Goal: Communication & Community: Answer question/provide support

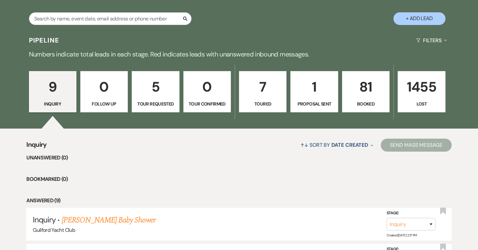
click at [264, 100] on link "7 Toured" at bounding box center [262, 92] width 47 height 42
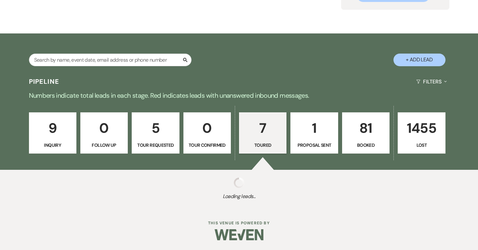
select select "5"
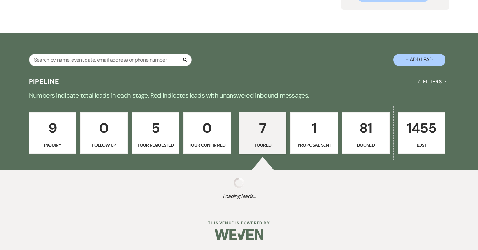
select select "5"
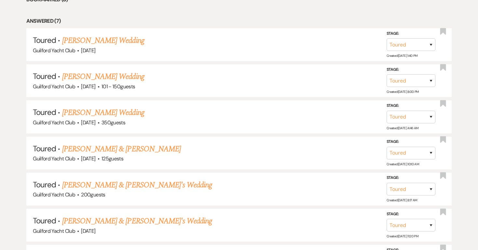
scroll to position [381, 0]
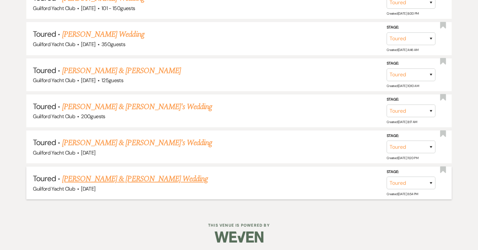
click at [141, 179] on link "[PERSON_NAME] & [PERSON_NAME] Wedding" at bounding box center [135, 179] width 146 height 12
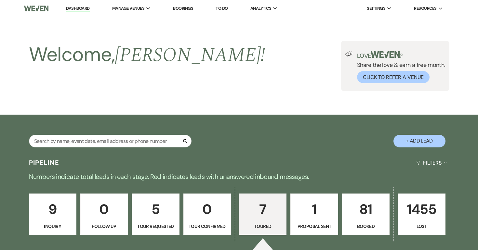
select select "5"
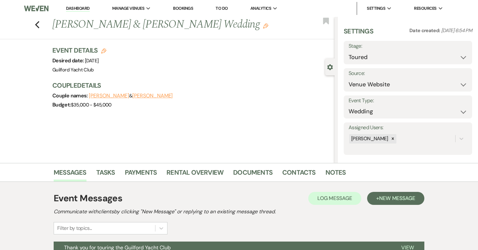
scroll to position [157, 0]
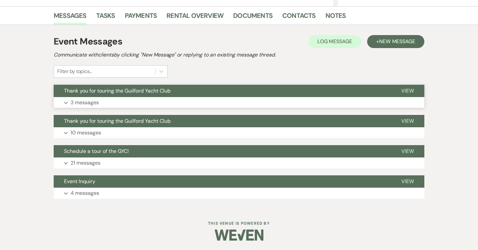
click at [406, 93] on span "View" at bounding box center [407, 90] width 13 height 7
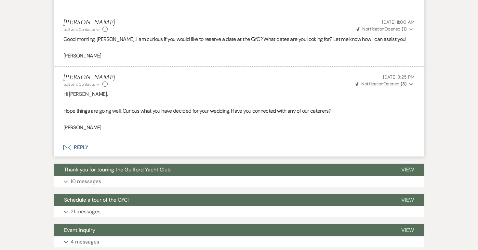
scroll to position [571, 0]
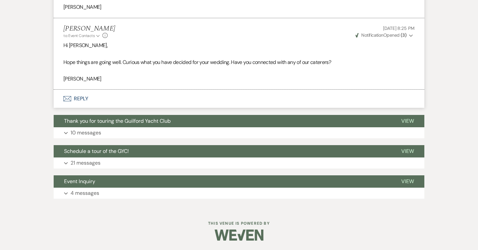
click at [82, 98] on button "Envelope Reply" at bounding box center [239, 99] width 371 height 18
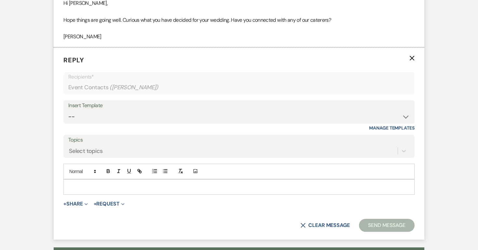
scroll to position [632, 0]
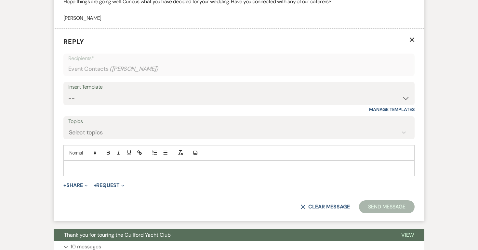
click at [69, 169] on p at bounding box center [239, 168] width 341 height 7
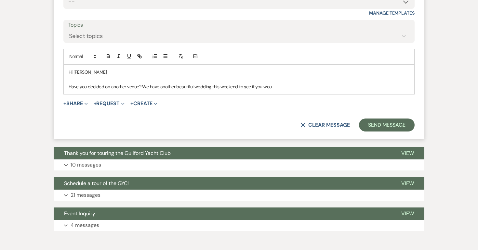
scroll to position [714, 0]
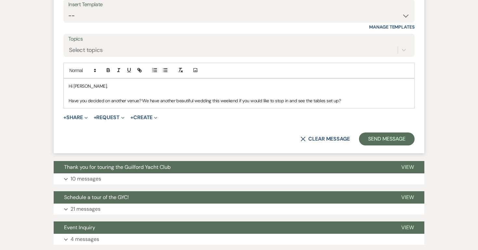
drag, startPoint x: 140, startPoint y: 101, endPoint x: 67, endPoint y: 104, distance: 72.3
click at [67, 104] on div "Hi [PERSON_NAME], Have you decided on another venue? We have another beautiful …" at bounding box center [239, 94] width 351 height 30
click at [114, 104] on p "Have you decided on another venue? We have another beautiful wedding this weeke…" at bounding box center [239, 100] width 341 height 7
drag, startPoint x: 141, startPoint y: 101, endPoint x: 68, endPoint y: 102, distance: 72.5
click at [68, 102] on div "Hi [PERSON_NAME], Have you decided on another venue? We have another beautiful …" at bounding box center [239, 94] width 351 height 30
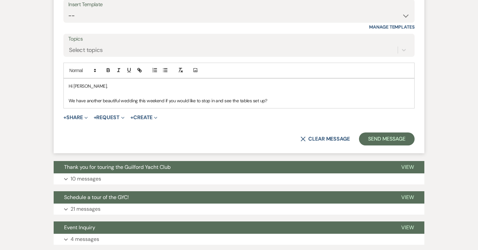
click at [278, 102] on p "We have another beautiful wedding this weekend if you would like to stop in and…" at bounding box center [239, 100] width 341 height 7
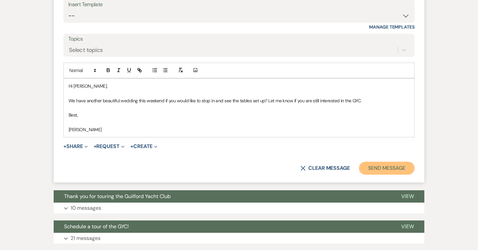
click at [399, 165] on button "Send Message" at bounding box center [387, 168] width 56 height 13
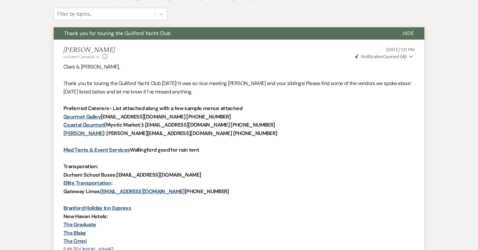
scroll to position [0, 0]
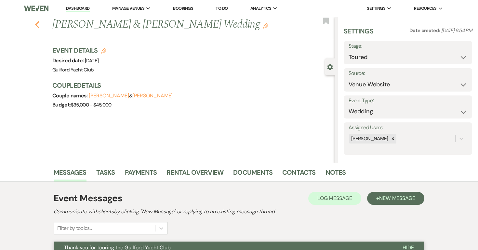
click at [36, 25] on use "button" at bounding box center [37, 24] width 4 height 7
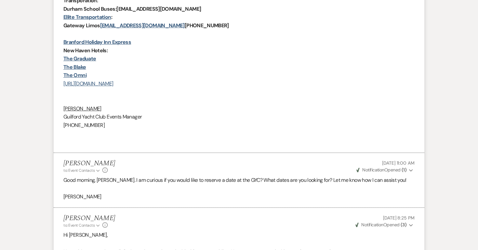
select select "5"
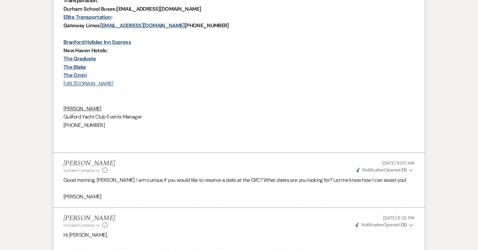
select select "5"
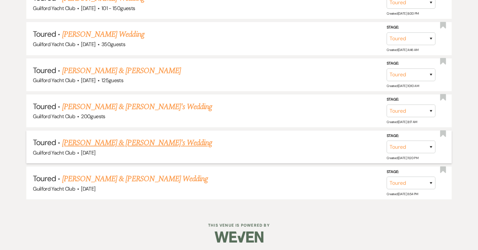
click at [117, 143] on link "[PERSON_NAME] & [PERSON_NAME]'s Wedding" at bounding box center [137, 143] width 150 height 12
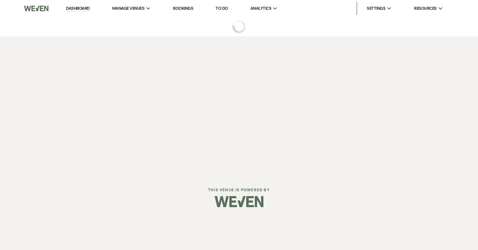
select select "5"
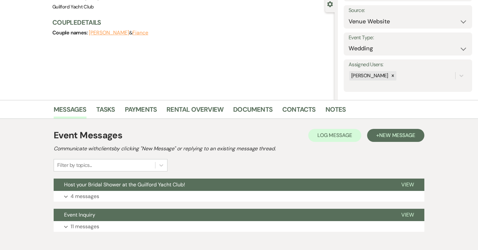
scroll to position [97, 0]
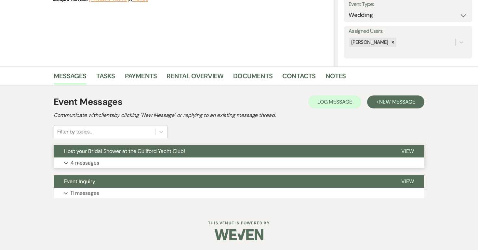
click at [405, 149] on span "View" at bounding box center [407, 151] width 13 height 7
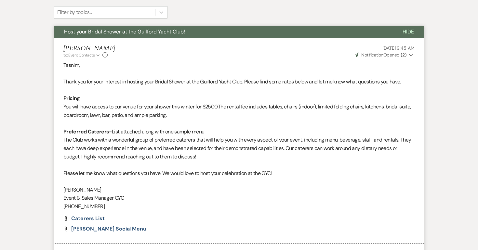
scroll to position [0, 0]
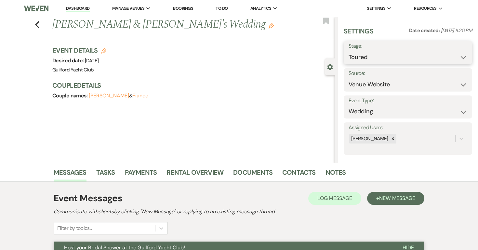
click at [384, 54] on select "Inquiry Follow Up Tour Requested Tour Confirmed Toured Proposal Sent Booked Lost" at bounding box center [408, 57] width 119 height 13
select select "8"
click at [349, 51] on select "Inquiry Follow Up Tour Requested Tour Confirmed Toured Proposal Sent Booked Lost" at bounding box center [408, 57] width 119 height 13
select select "5"
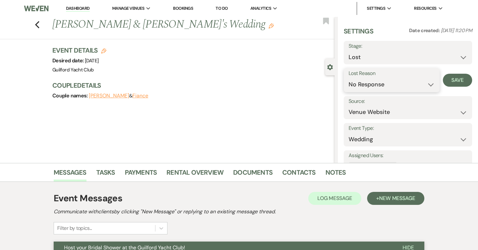
click at [366, 83] on select "Booked Elsewhere Budget Date Unavailable No Response Not a Good Match Capacity …" at bounding box center [392, 84] width 86 height 13
click at [454, 80] on button "Save" at bounding box center [457, 80] width 29 height 13
click at [36, 25] on use "button" at bounding box center [37, 24] width 4 height 7
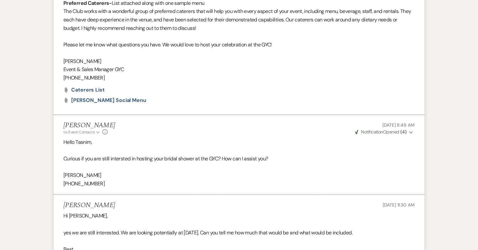
select select "5"
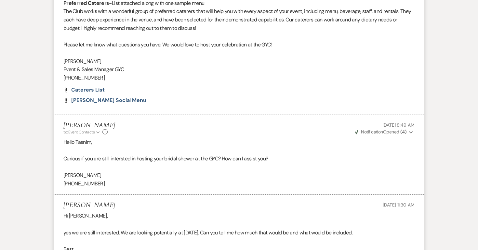
select select "5"
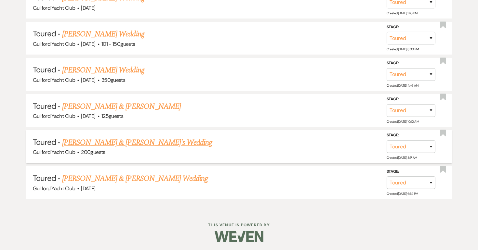
click at [95, 139] on link "[PERSON_NAME] & [PERSON_NAME]'s Wedding" at bounding box center [137, 143] width 150 height 12
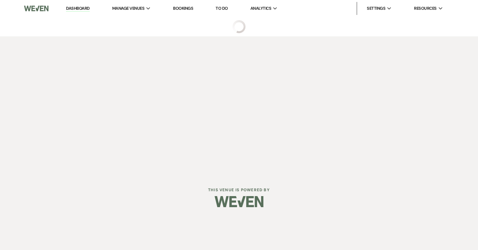
select select "5"
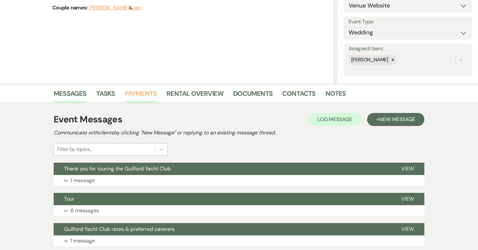
scroll to position [127, 0]
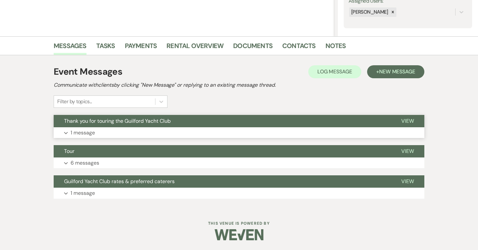
click at [405, 122] on span "View" at bounding box center [407, 121] width 13 height 7
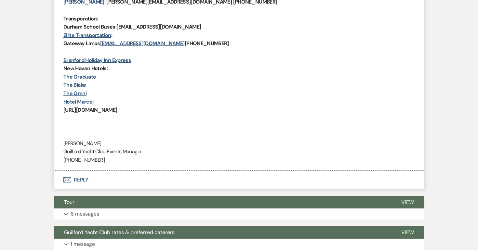
scroll to position [426, 0]
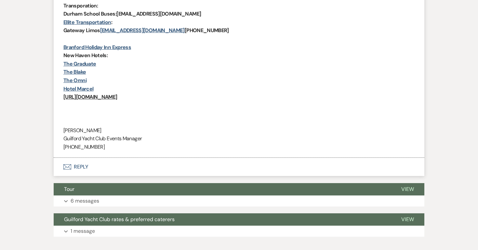
click at [80, 169] on button "Envelope Reply" at bounding box center [239, 167] width 371 height 18
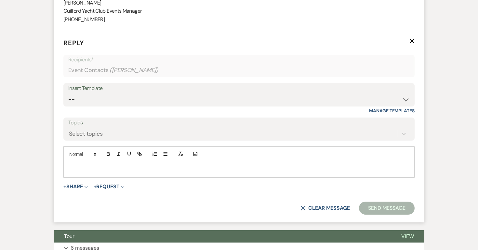
scroll to position [555, 0]
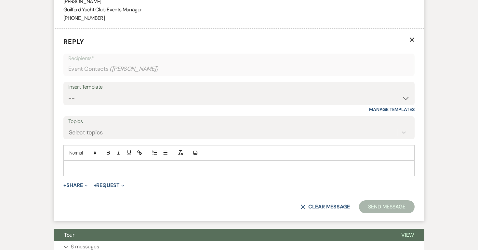
click at [75, 171] on p at bounding box center [239, 168] width 341 height 7
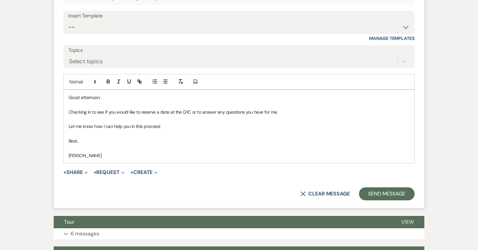
scroll to position [627, 0]
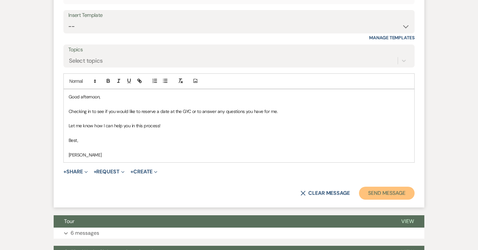
click at [372, 194] on button "Send Message" at bounding box center [387, 193] width 56 height 13
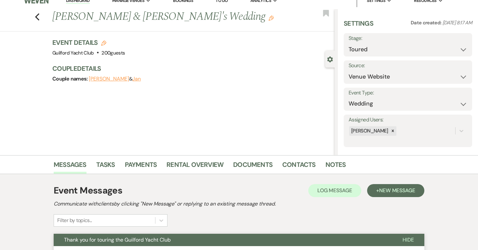
scroll to position [0, 0]
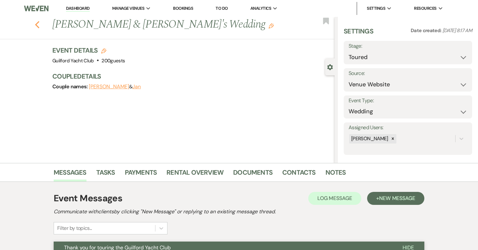
click at [38, 26] on use "button" at bounding box center [37, 24] width 4 height 7
select select "5"
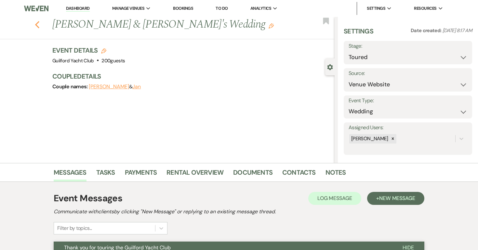
select select "5"
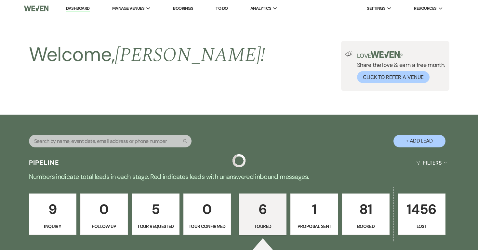
scroll to position [345, 0]
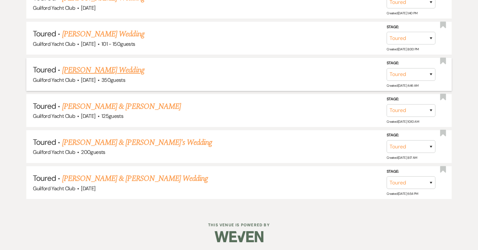
click at [97, 71] on link "[PERSON_NAME] Wedding" at bounding box center [103, 70] width 82 height 12
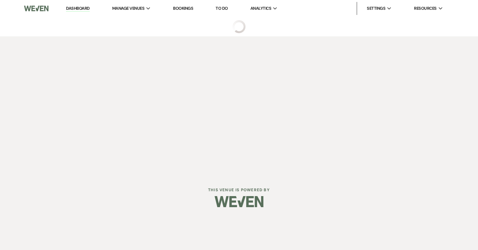
select select "5"
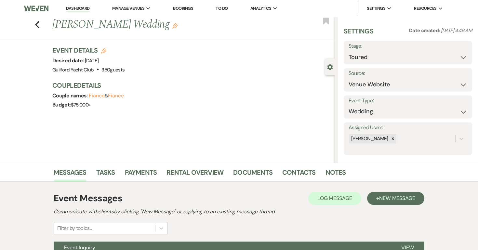
scroll to position [66, 0]
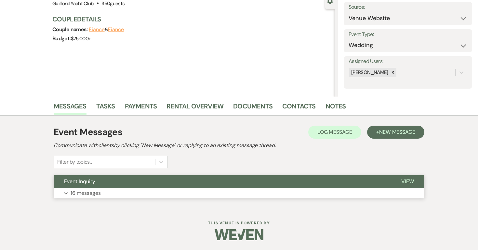
click at [410, 182] on span "View" at bounding box center [407, 181] width 13 height 7
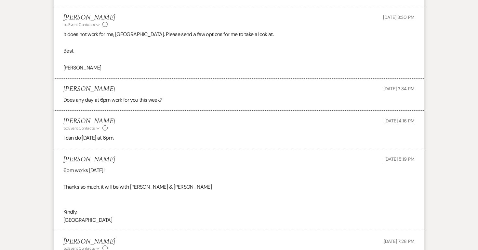
scroll to position [1437, 0]
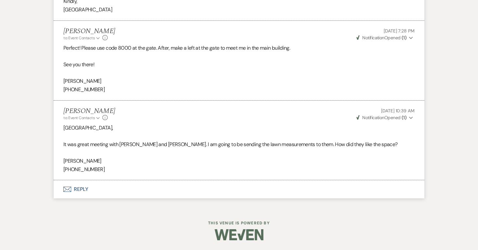
click at [80, 188] on button "Envelope Reply" at bounding box center [239, 190] width 371 height 18
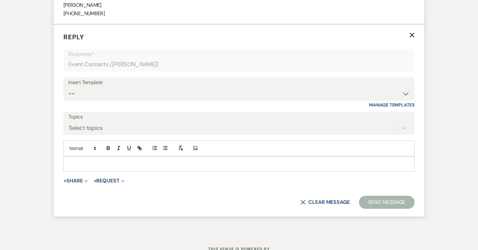
scroll to position [1589, 0]
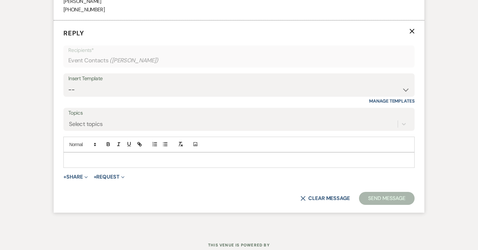
click at [82, 164] on p at bounding box center [239, 160] width 341 height 7
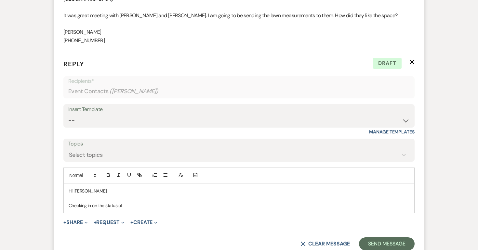
scroll to position [1634, 0]
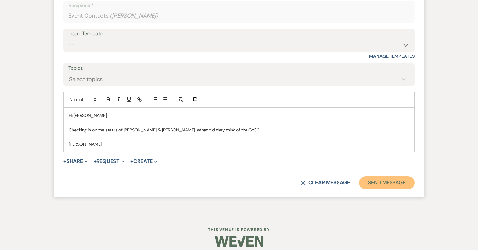
click at [394, 190] on button "Send Message" at bounding box center [387, 183] width 56 height 13
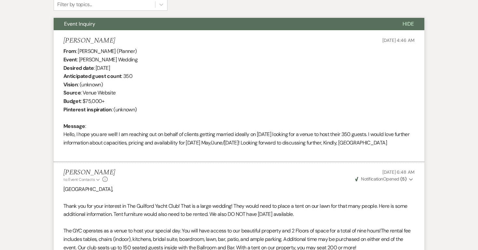
scroll to position [0, 0]
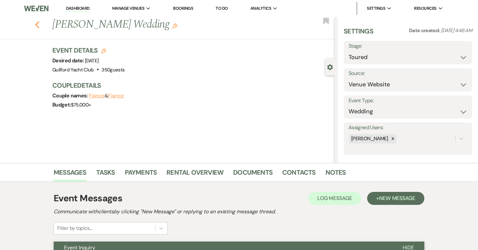
click at [37, 24] on icon "Previous" at bounding box center [37, 25] width 5 height 8
select select "5"
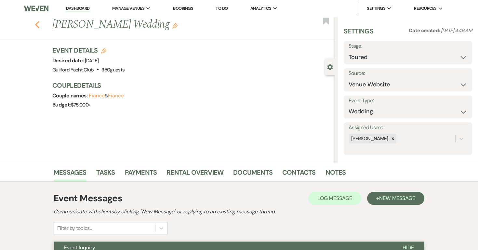
select select "5"
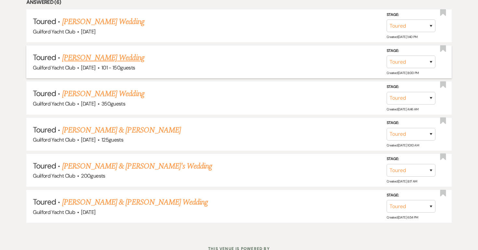
scroll to position [311, 0]
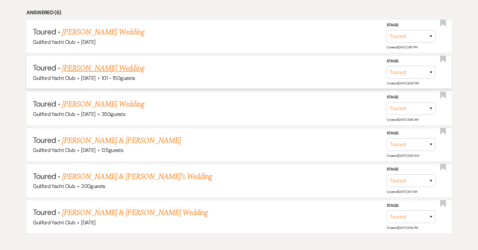
click at [83, 66] on link "[PERSON_NAME] Wedding" at bounding box center [103, 68] width 82 height 12
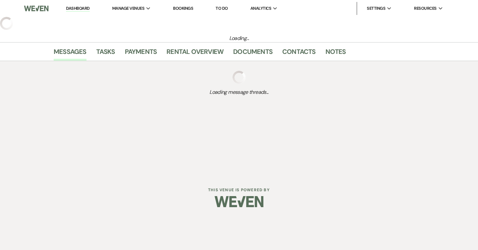
select select "5"
select select "2"
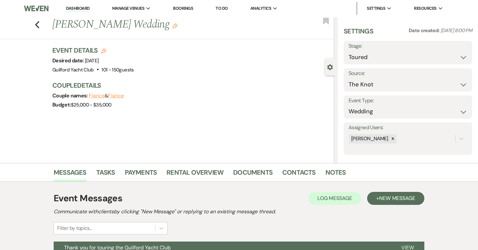
scroll to position [97, 0]
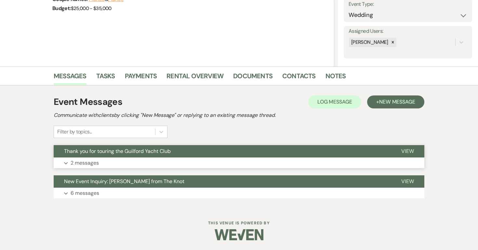
click at [407, 150] on span "View" at bounding box center [407, 151] width 13 height 7
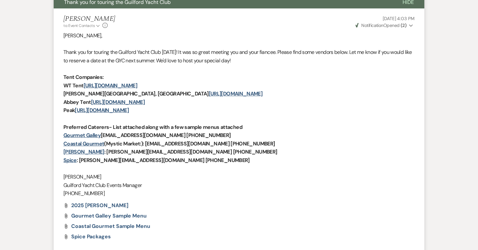
scroll to position [427, 0]
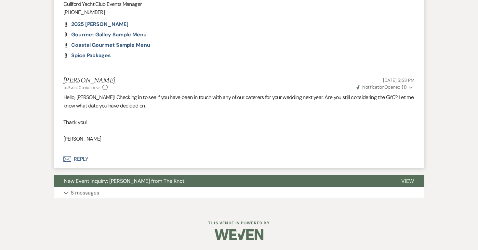
click at [79, 158] on button "Envelope Reply" at bounding box center [239, 159] width 371 height 18
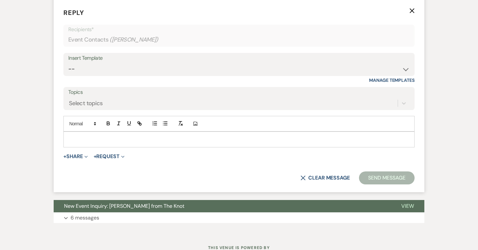
scroll to position [596, 0]
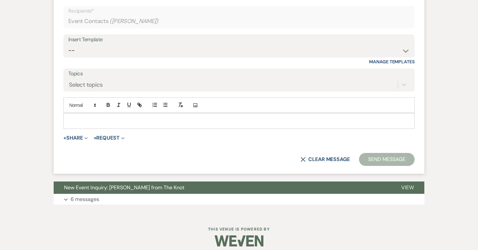
click at [87, 120] on p at bounding box center [239, 120] width 341 height 7
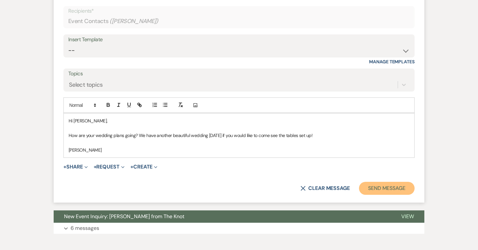
click at [397, 190] on button "Send Message" at bounding box center [387, 188] width 56 height 13
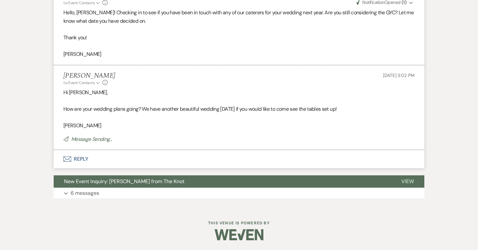
scroll to position [0, 0]
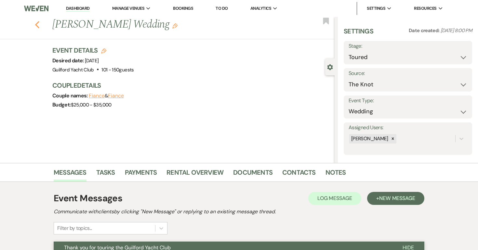
click at [38, 23] on icon "Previous" at bounding box center [37, 25] width 5 height 8
select select "5"
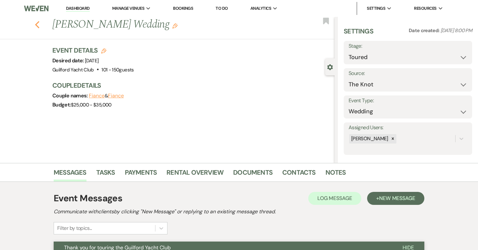
select select "5"
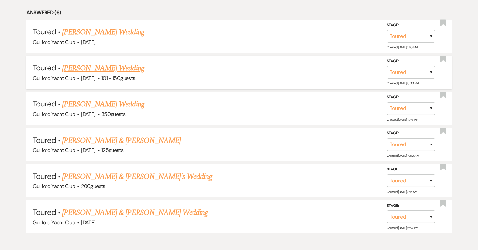
scroll to position [279, 0]
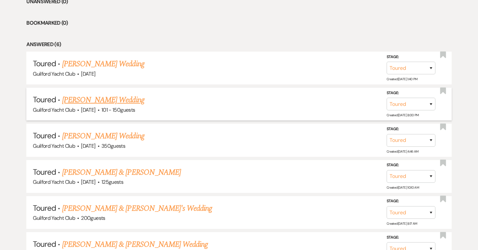
click at [113, 66] on link "[PERSON_NAME] Wedding" at bounding box center [103, 64] width 82 height 12
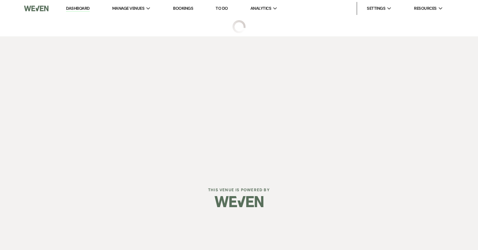
select select "5"
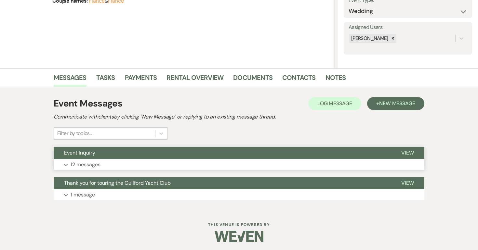
scroll to position [96, 0]
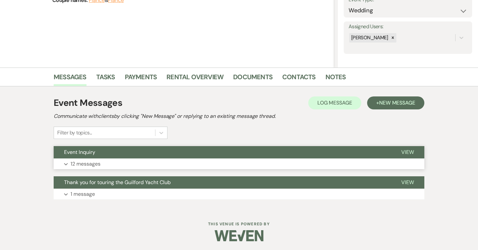
click at [408, 151] on span "View" at bounding box center [407, 152] width 13 height 7
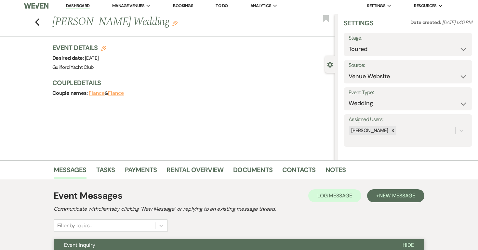
scroll to position [0, 0]
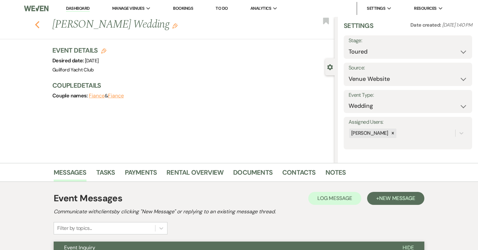
click at [37, 25] on icon "Previous" at bounding box center [37, 25] width 5 height 8
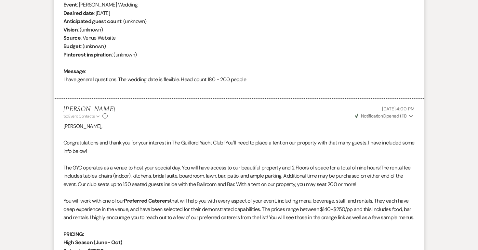
select select "5"
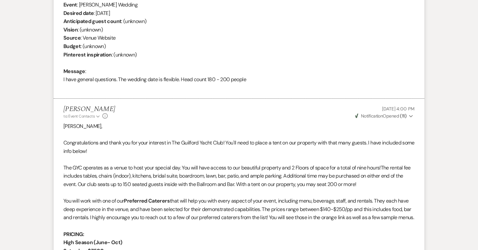
select select "5"
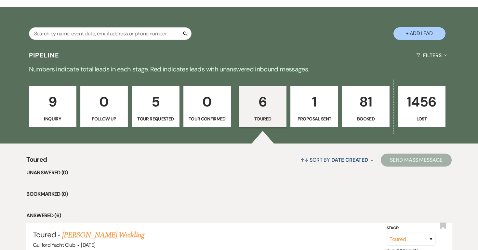
scroll to position [99, 0]
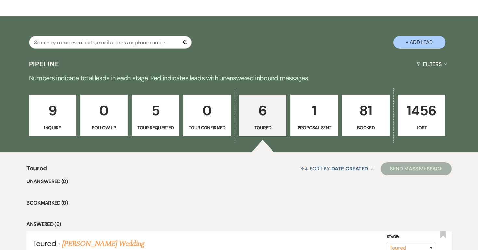
click at [122, 48] on div "Search" at bounding box center [110, 45] width 163 height 18
click at [118, 41] on input "text" at bounding box center [110, 42] width 163 height 13
type input "i"
type input "[PERSON_NAME]"
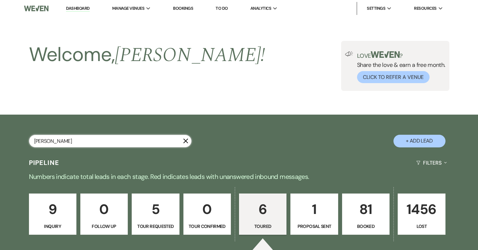
select select "8"
select select "6"
select select "8"
select select "5"
select select "8"
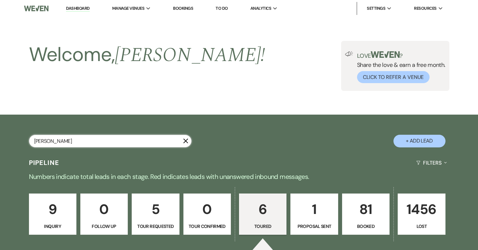
select select "5"
select select "8"
select select "5"
select select "8"
select select "5"
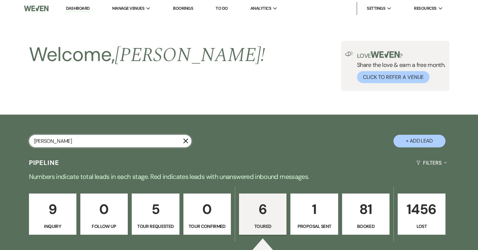
select select "8"
select select "5"
select select "8"
select select "3"
select select "8"
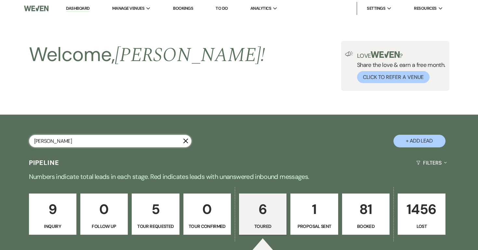
select select "5"
select select "8"
select select "5"
select select "8"
select select "5"
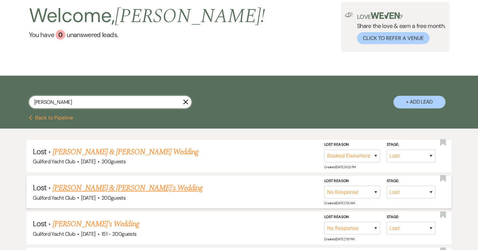
scroll to position [232, 0]
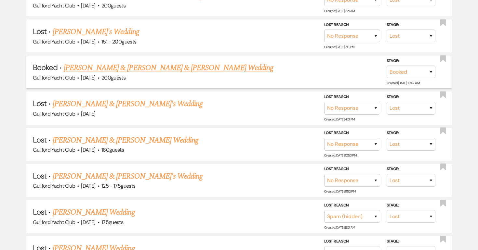
click at [125, 67] on link "[PERSON_NAME] & [PERSON_NAME] & [PERSON_NAME] Wedding" at bounding box center [168, 68] width 209 height 12
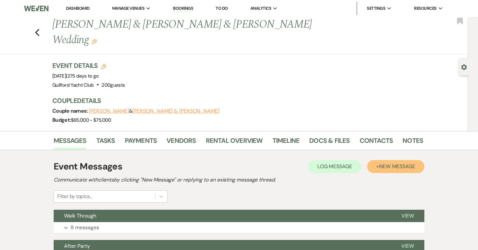
click at [405, 163] on span "New Message" at bounding box center [397, 166] width 36 height 7
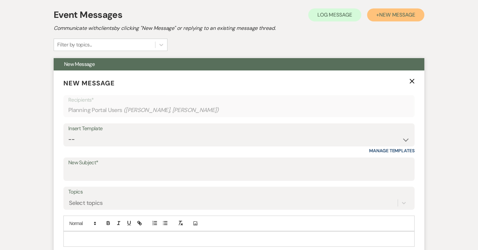
scroll to position [152, 0]
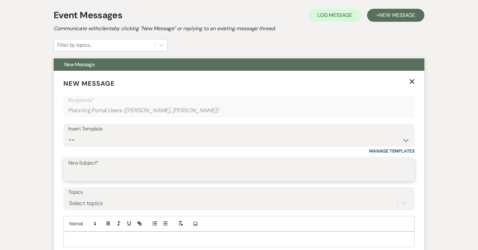
click at [117, 168] on input "New Subject*" at bounding box center [238, 174] width 341 height 13
type input "Transportation"
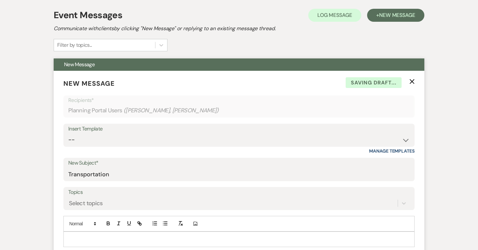
click at [88, 232] on div at bounding box center [239, 239] width 351 height 15
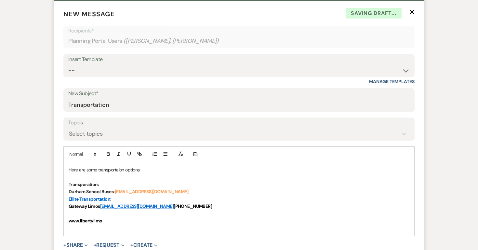
scroll to position [222, 0]
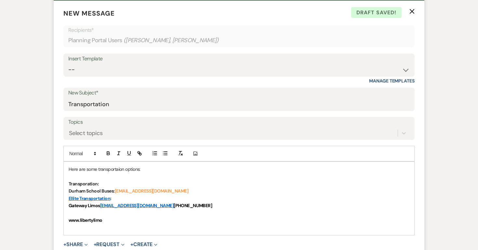
click at [118, 166] on p "Here are some transportaion options:" at bounding box center [239, 169] width 341 height 7
click at [163, 203] on strong "Gateway Limos [EMAIL_ADDRESS][DOMAIN_NAME] [PHONE_NUMBER]" at bounding box center [140, 206] width 143 height 6
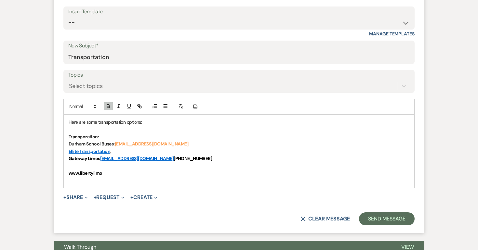
scroll to position [269, 0]
click at [386, 212] on button "Send Message" at bounding box center [387, 218] width 56 height 13
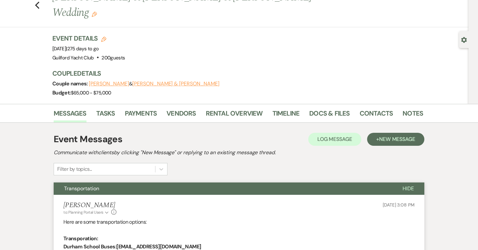
scroll to position [0, 0]
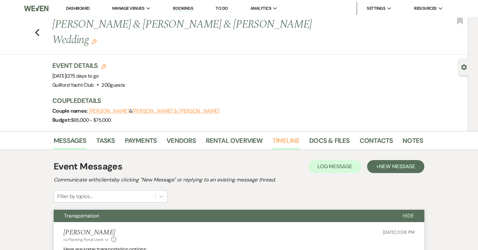
click at [287, 136] on link "Timeline" at bounding box center [286, 143] width 27 height 14
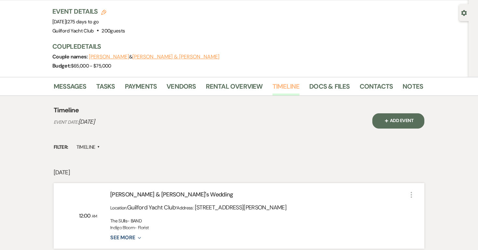
scroll to position [55, 0]
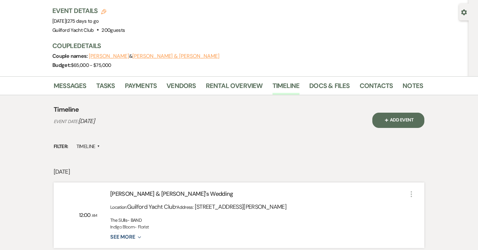
click at [410, 191] on icon "More" at bounding box center [412, 195] width 8 height 8
click at [420, 205] on use "button" at bounding box center [420, 207] width 5 height 5
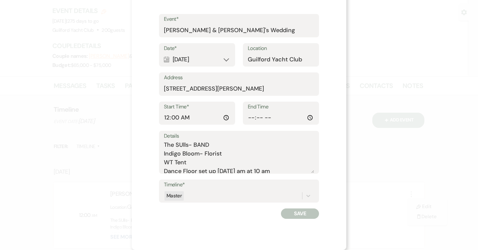
scroll to position [3, 0]
click at [280, 171] on textarea "The SUlls- BAND Indigo Bloom- Florist WT Tent Dance Floor set up [DATE] am at 1…" at bounding box center [239, 157] width 150 height 33
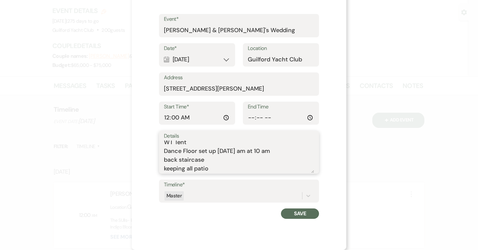
scroll to position [0, 0]
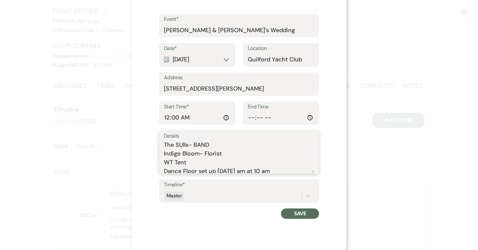
click at [164, 144] on textarea "The SUlls- BAND Indigo Bloom- Florist WT Tent Dance Floor set up [DATE] am at 1…" at bounding box center [239, 157] width 150 height 33
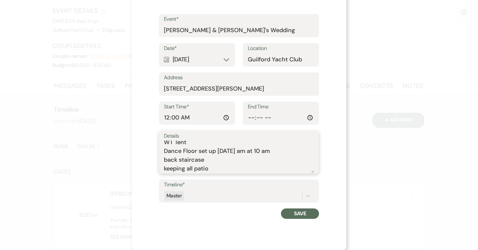
type textarea "Forks and fingers The SUlls- BAND Indigo Bloom- Florist WT Tent Dance Floor set…"
click at [295, 214] on button "Save" at bounding box center [300, 214] width 38 height 10
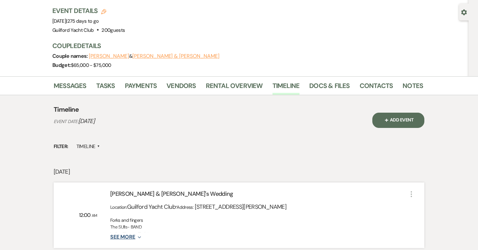
click at [138, 235] on icon "Expand" at bounding box center [138, 237] width 6 height 5
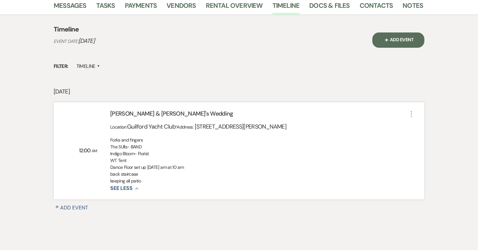
scroll to position [149, 0]
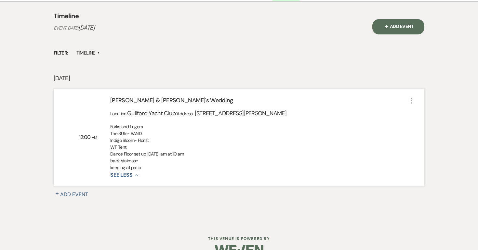
click at [411, 97] on icon "More" at bounding box center [412, 101] width 8 height 8
click at [418, 111] on icon "Pencil" at bounding box center [420, 113] width 5 height 5
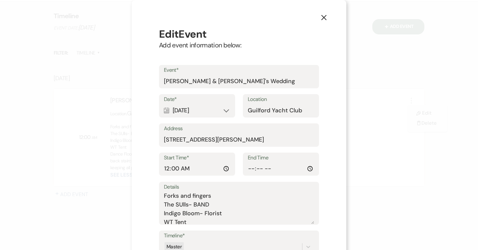
scroll to position [38, 0]
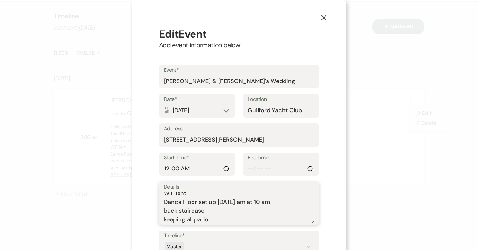
click at [215, 214] on textarea "Forks and fingers The SUlls- BAND Indigo Bloom- Florist WT Tent Dance Floor set…" at bounding box center [239, 208] width 150 height 33
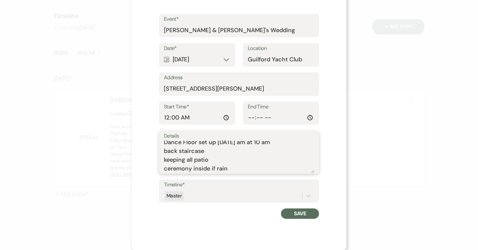
type textarea "Forks and fingers The SUlls- BAND Indigo Bloom- Florist WT Tent Dance Floor set…"
click at [301, 218] on button "Save" at bounding box center [300, 214] width 38 height 10
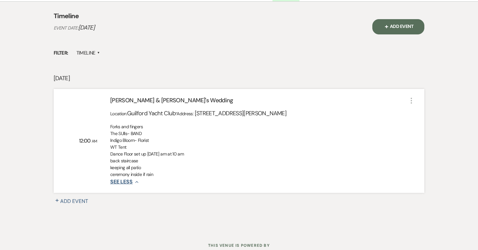
click at [136, 180] on icon "Collapse" at bounding box center [136, 182] width 6 height 5
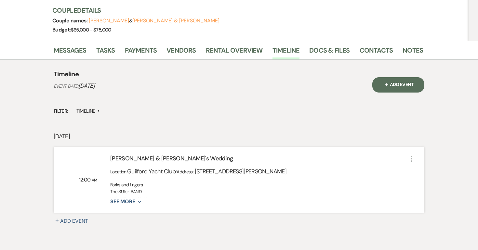
scroll to position [92, 0]
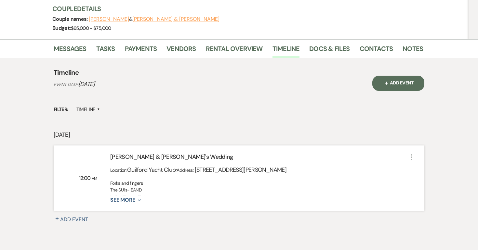
click at [412, 154] on icon "More" at bounding box center [412, 158] width 8 height 8
click at [419, 165] on button "Pencil Edit" at bounding box center [427, 170] width 33 height 10
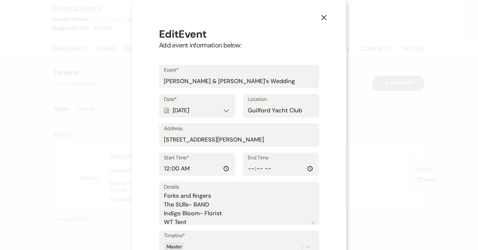
scroll to position [47, 0]
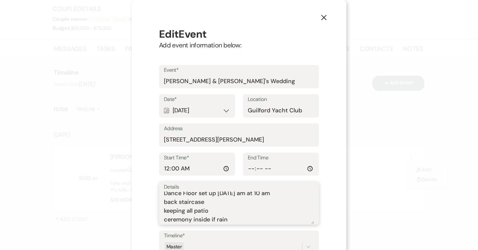
click at [165, 193] on textarea "Forks and fingers The SUlls- BAND Indigo Bloom- Florist WT Tent Dance Floor set…" at bounding box center [239, 208] width 150 height 33
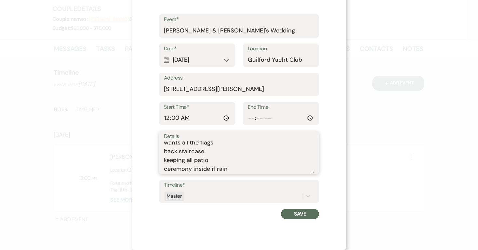
scroll to position [0, 0]
click at [165, 146] on textarea "Forks and fingers The SUlls- BAND Indigo Bloom- Florist WT Tent Dance Floor set…" at bounding box center [239, 157] width 150 height 33
type textarea "ALL FLAGS Forks and fingers The SUlls- BAND Indigo Bloom- Florist WT Tent Dance…"
click at [292, 213] on button "Save" at bounding box center [300, 214] width 38 height 10
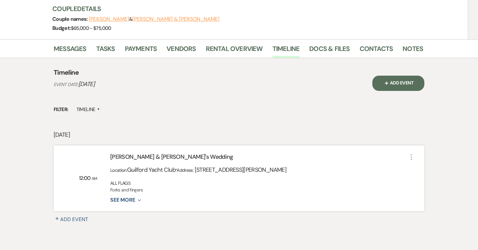
scroll to position [117, 0]
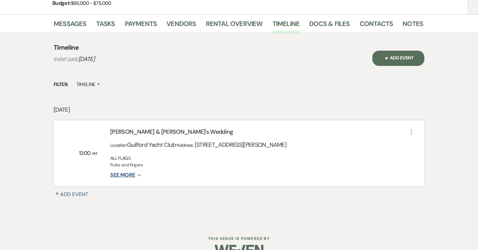
click at [138, 173] on icon "Expand" at bounding box center [138, 175] width 6 height 5
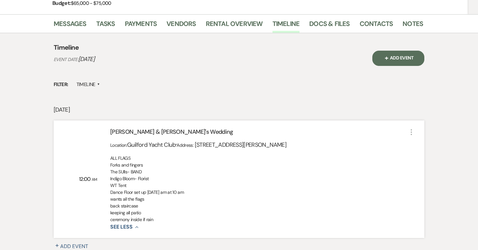
click at [413, 128] on icon "More" at bounding box center [412, 132] width 8 height 8
click at [420, 140] on button "Pencil Edit" at bounding box center [427, 145] width 33 height 10
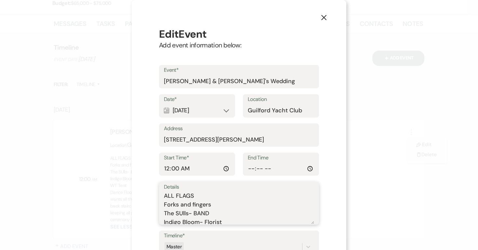
click at [202, 194] on textarea "ALL FLAGS Forks and fingers The SUlls- BAND Indigo Bloom- Florist WT Tent Dance…" at bounding box center [239, 208] width 150 height 33
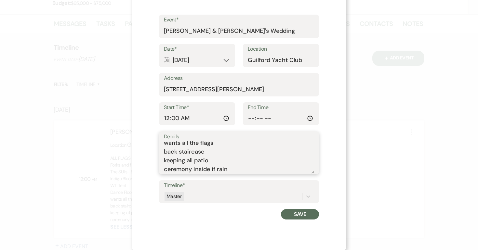
type textarea "ALL FLAGS Coming in [DATE] for a few hours Forks and fingers The SUlls- BAND In…"
click at [288, 217] on button "Save" at bounding box center [300, 214] width 38 height 10
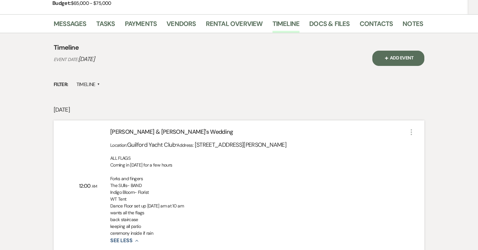
scroll to position [0, 0]
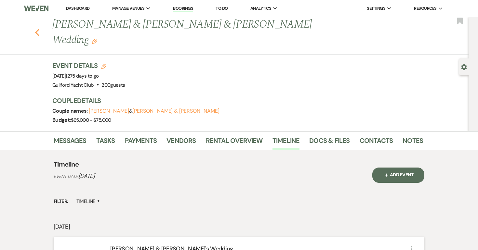
click at [39, 29] on icon "Previous" at bounding box center [37, 33] width 5 height 8
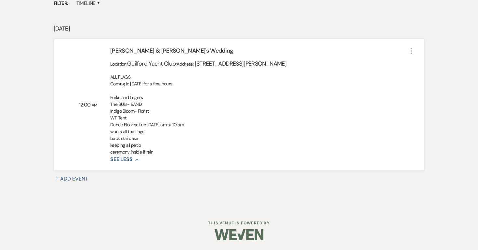
select select "8"
select select "6"
select select "8"
select select "5"
select select "8"
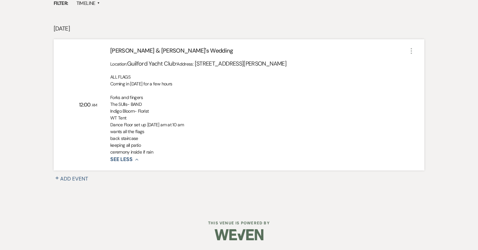
select select "5"
select select "8"
select select "5"
select select "8"
select select "5"
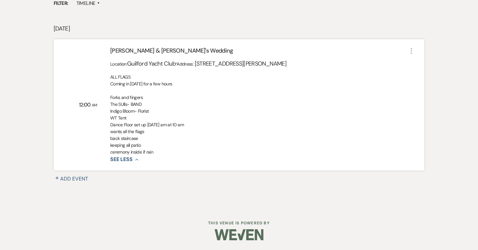
select select "8"
select select "5"
select select "8"
select select "3"
select select "8"
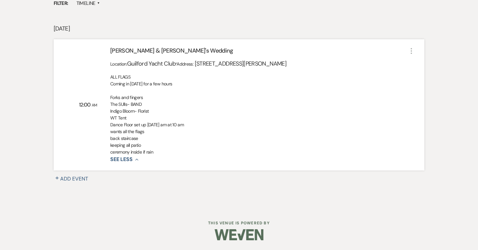
select select "5"
select select "8"
select select "5"
select select "8"
select select "5"
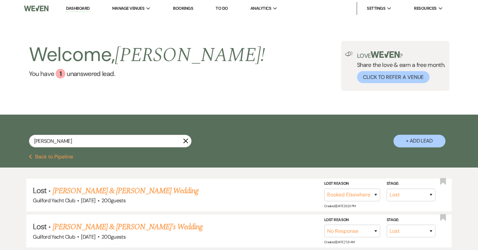
click at [55, 154] on button "Previous Back to Pipeline" at bounding box center [51, 156] width 45 height 5
select select "5"
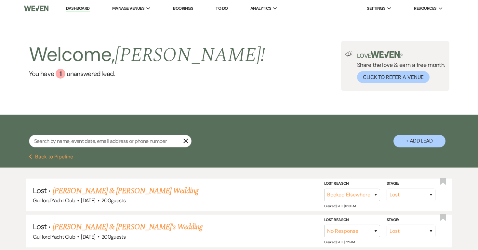
select select "5"
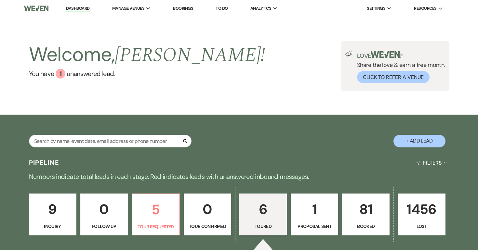
scroll to position [99, 0]
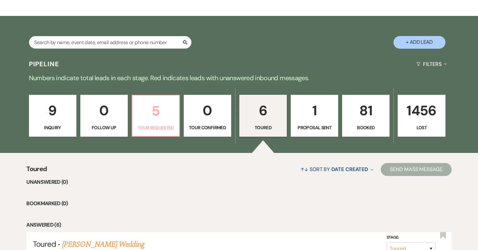
click at [145, 113] on p "5" at bounding box center [155, 111] width 39 height 22
select select "2"
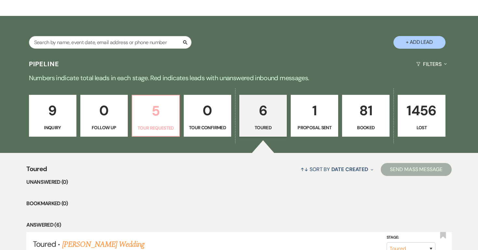
select select "2"
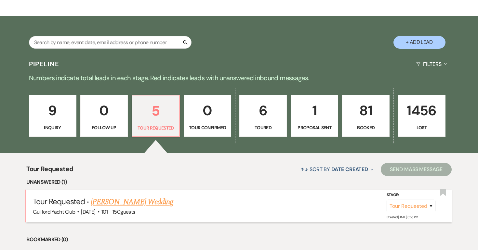
click at [126, 202] on link "[PERSON_NAME] Wedding" at bounding box center [132, 202] width 82 height 12
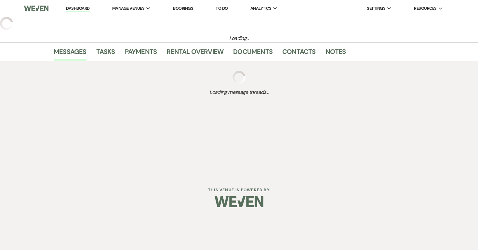
select select "2"
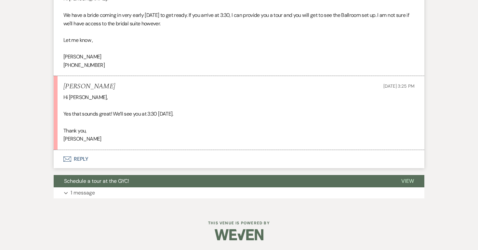
scroll to position [1051, 0]
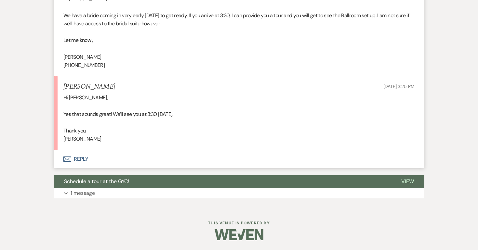
drag, startPoint x: 108, startPoint y: 87, endPoint x: 61, endPoint y: 87, distance: 47.5
click at [61, 87] on li "[PERSON_NAME] [DATE] 3:25 PM Hi [PERSON_NAME], Yes that sounds great! We’ll see…" at bounding box center [239, 113] width 371 height 74
copy h5 "[PERSON_NAME]"
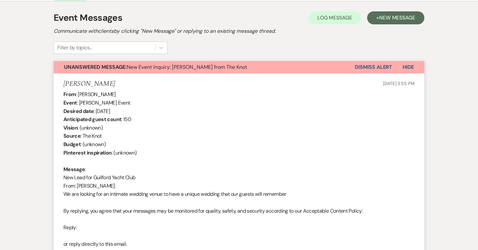
scroll to position [0, 0]
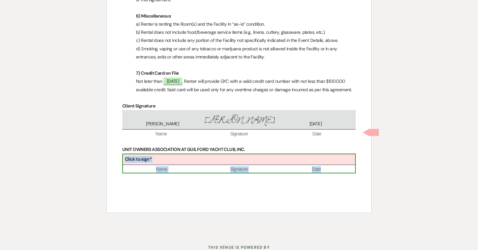
click at [167, 154] on div "Click to sign*" at bounding box center [239, 159] width 232 height 11
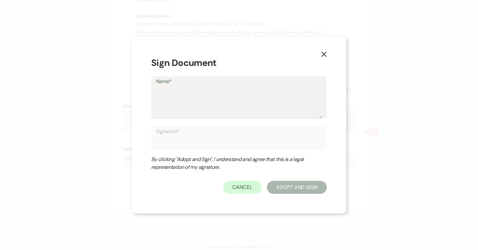
type textarea "G"
type input "G"
type textarea "Gu"
type input "Gu"
type textarea "Gui"
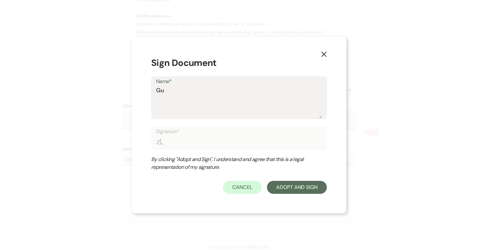
type input "Gui"
type textarea "Guil"
type input "Guil"
type textarea "Guilf"
type input "Guilf"
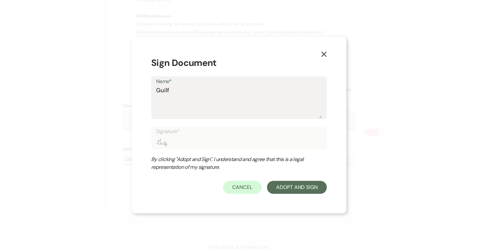
type textarea "Guilfo"
type input "Guilfo"
type textarea "Guilfor"
type input "Guilfor"
type textarea "Guilford"
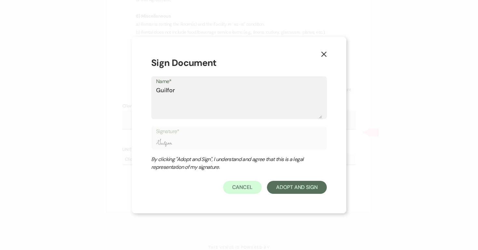
type input "Guilford"
type textarea "Guilford"
type input "Guilford"
type textarea "Guilford Y"
type input "Guilford Y"
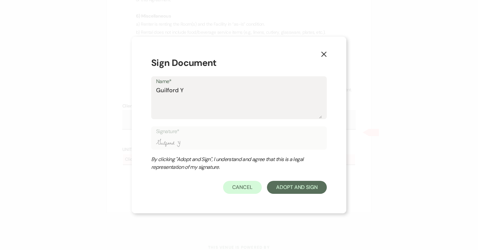
type textarea "Guilford Ya"
type input "Guilford Ya"
type textarea "Guilford Yac"
type input "Guilford Yac"
type textarea "Guilford Yach"
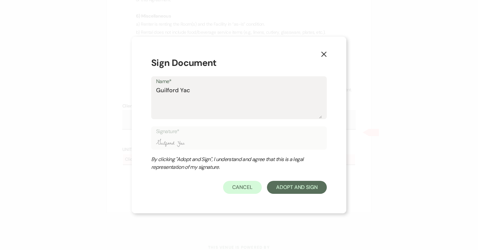
type input "Guilford Yach"
type textarea "Guilford Yacht"
type input "Guilford Yacht"
type textarea "Guilford Yacht"
type input "Guilford Yacht"
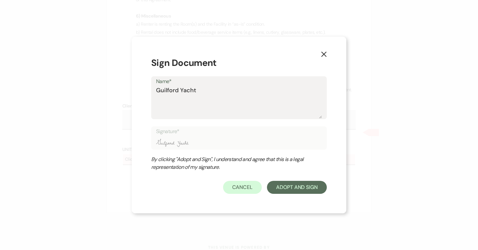
type textarea "Guilford Yacht C"
type input "Guilford Yacht C"
type textarea "Guilford Yacht Cl"
type input "Guilford Yacht Cl"
type textarea "Guilford Yacht Clu"
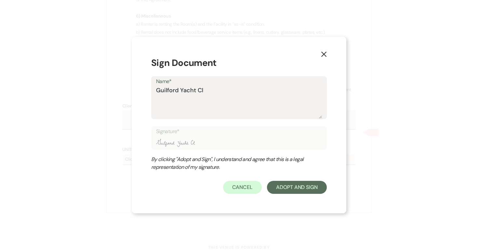
type input "Guilford Yacht Clu"
type textarea "Guilford Yacht Club"
type input "Guilford Yacht Club"
type textarea "Guilford Yacht Club"
type input "Guilford Yacht Club"
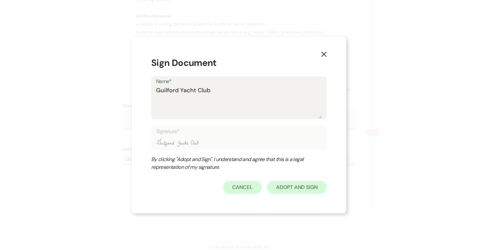
type textarea "Guilford Yacht Club"
click at [298, 188] on button "Adopt And Sign" at bounding box center [297, 187] width 60 height 13
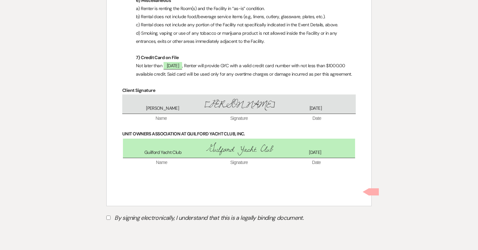
scroll to position [1103, 0]
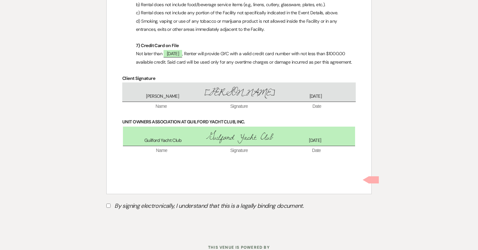
click at [110, 204] on input "By signing electronically, I understand that this is a legally binding document." at bounding box center [108, 206] width 4 height 4
checkbox input "true"
click at [135, 217] on button "Submit" at bounding box center [129, 223] width 46 height 12
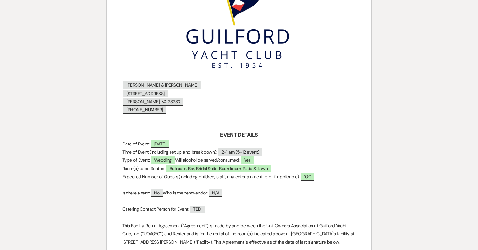
scroll to position [0, 0]
